Goal: Information Seeking & Learning: Learn about a topic

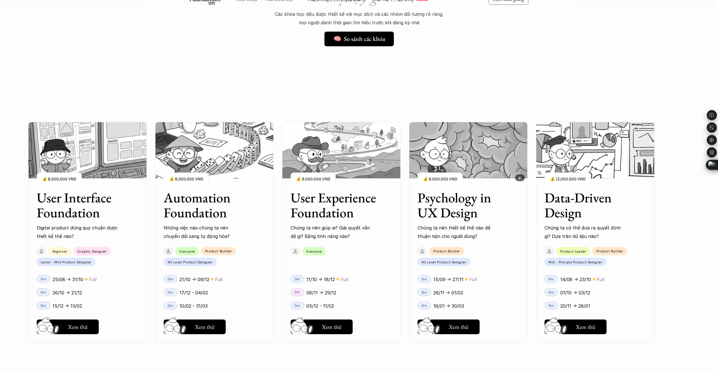
scroll to position [466, 0]
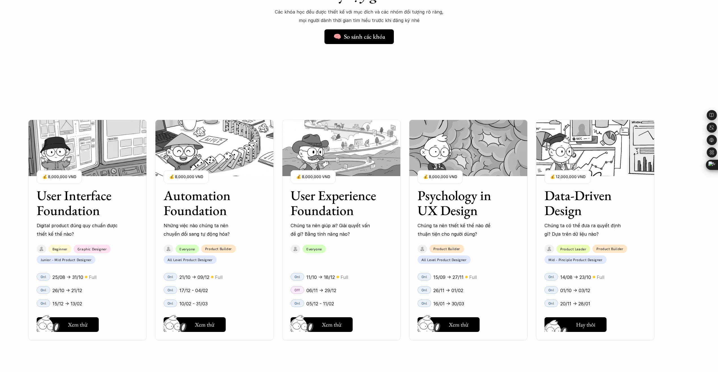
click at [581, 323] on h5 "Xem thử" at bounding box center [585, 326] width 19 height 8
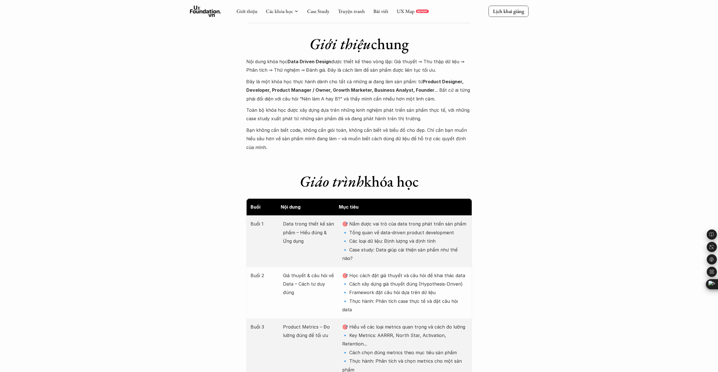
scroll to position [476, 0]
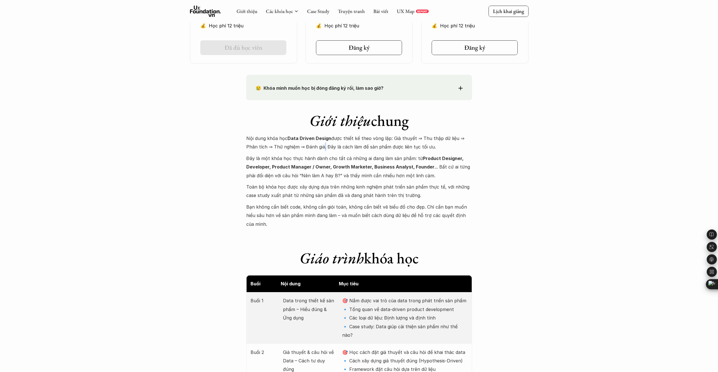
click at [323, 146] on p "Nội dung khóa học Data Driven Design được thiết kế theo vòng lặp: Giả thuyết ⇒ …" at bounding box center [359, 142] width 226 height 17
click at [325, 148] on p "Nội dung khóa học Data Driven Design được thiết kế theo vòng lặp: Giả thuyết ⇒ …" at bounding box center [359, 142] width 226 height 17
drag, startPoint x: 325, startPoint y: 148, endPoint x: 251, endPoint y: 132, distance: 75.8
click at [251, 132] on div "Giới thiệu chung Nội dung khóa học Data Driven Design được thiết kế theo vòng l…" at bounding box center [359, 164] width 226 height 128
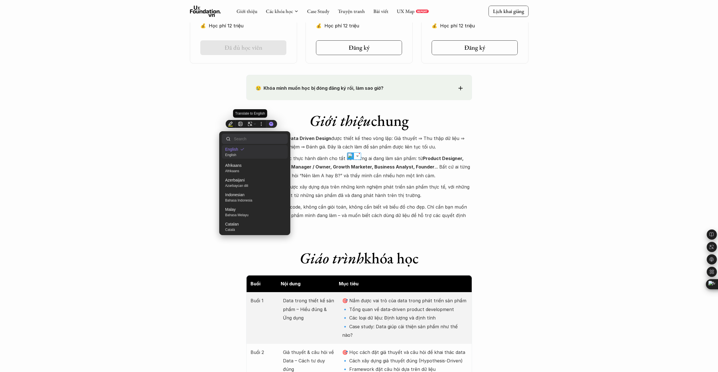
click at [231, 150] on span "English" at bounding box center [231, 149] width 13 height 5
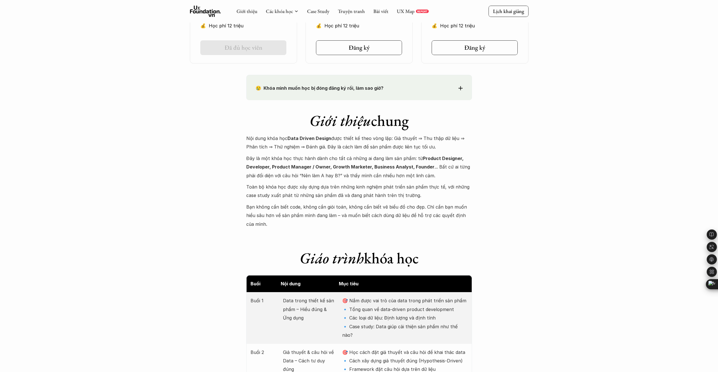
click at [395, 191] on p "Toàn bộ khóa học được xây dựng dựa trên những kinh nghiệm phát triển sản phẩm t…" at bounding box center [359, 190] width 226 height 17
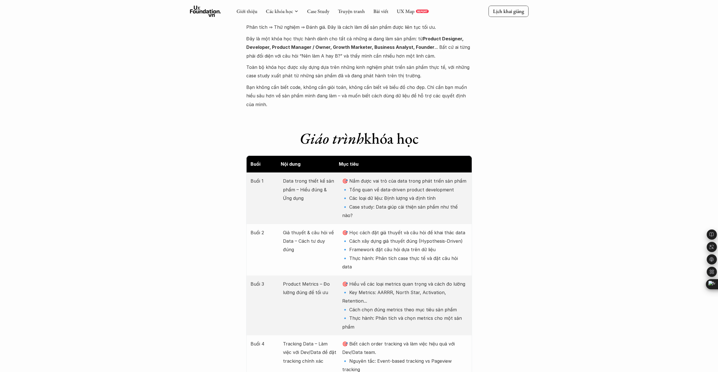
scroll to position [570, 0]
